Goal: Task Accomplishment & Management: Manage account settings

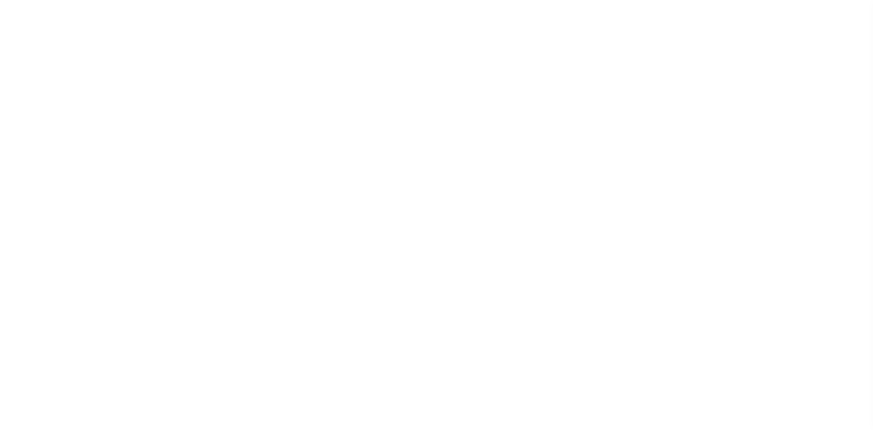
select select "1"
select select
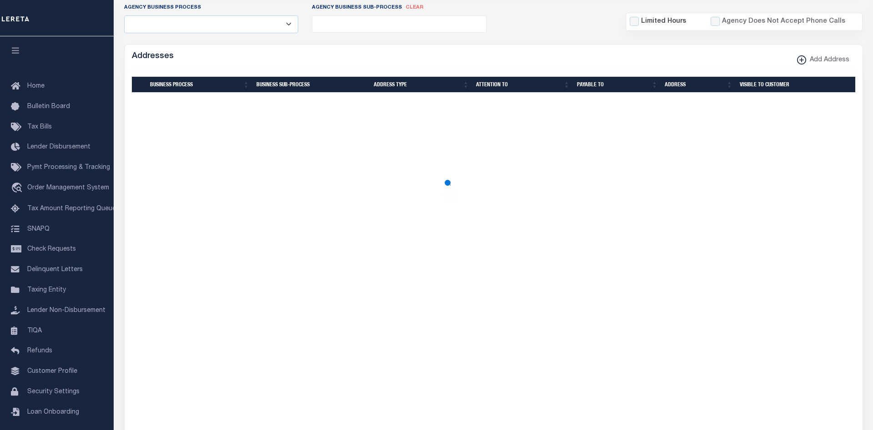
scroll to position [209, 0]
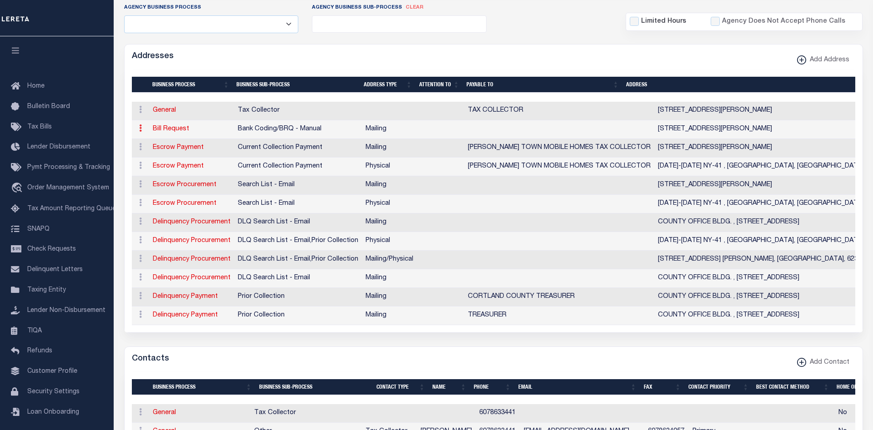
click at [140, 130] on icon at bounding box center [140, 128] width 3 height 7
click at [160, 159] on link "Edit Address" at bounding box center [170, 157] width 69 height 15
select select "1"
checkbox input "false"
select select
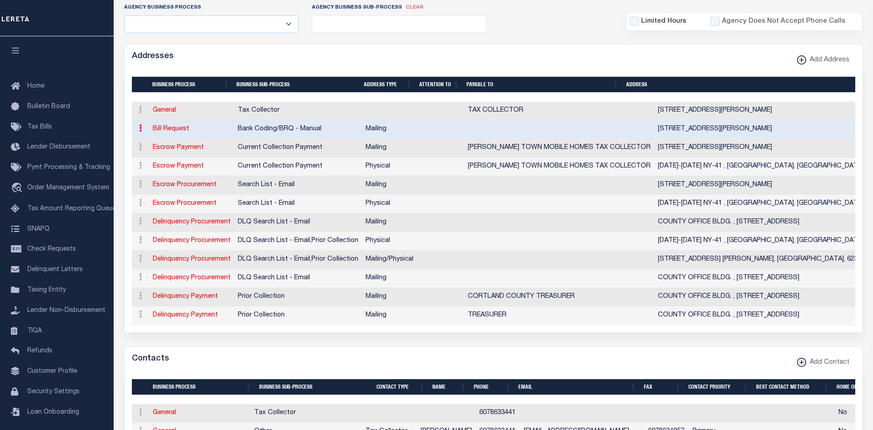
type input "PO BOX 37"
type input "WILLET"
select select "NY"
type input "13863"
checkbox input "true"
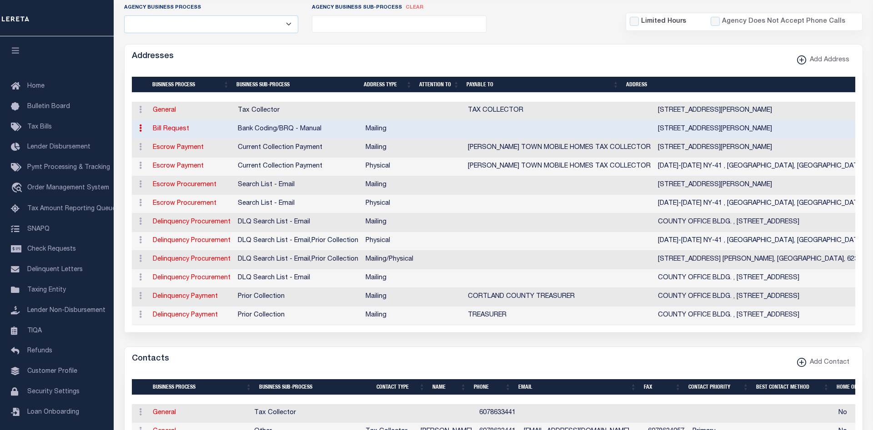
select select "1"
select select "2"
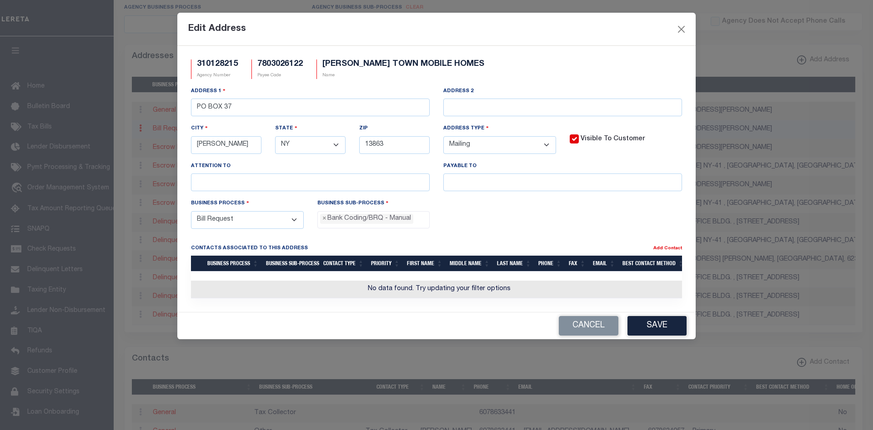
scroll to position [20, 0]
click at [677, 31] on button "Close" at bounding box center [681, 29] width 12 height 12
